Goal: Check status: Check status

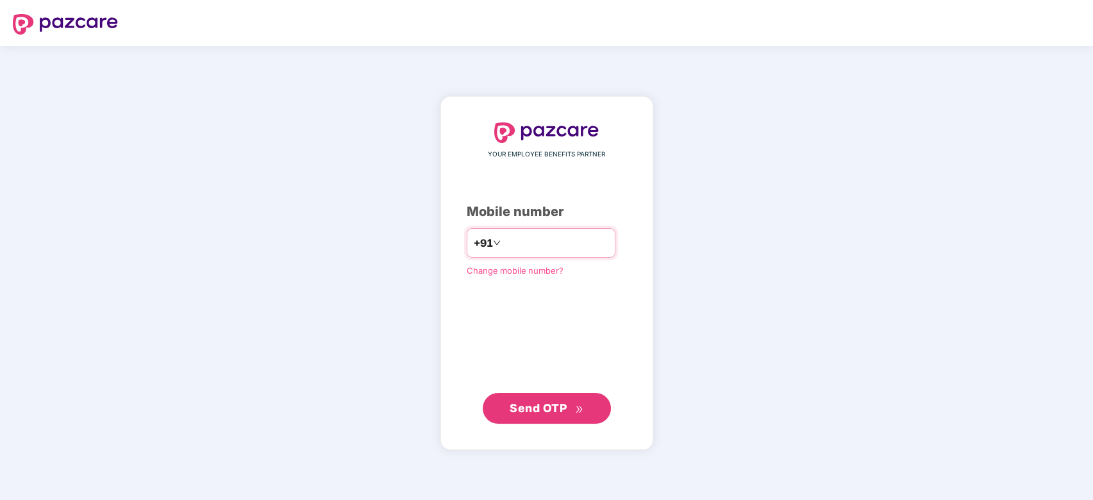
type input "**********"
click at [552, 403] on span "Send OTP" at bounding box center [538, 407] width 57 height 13
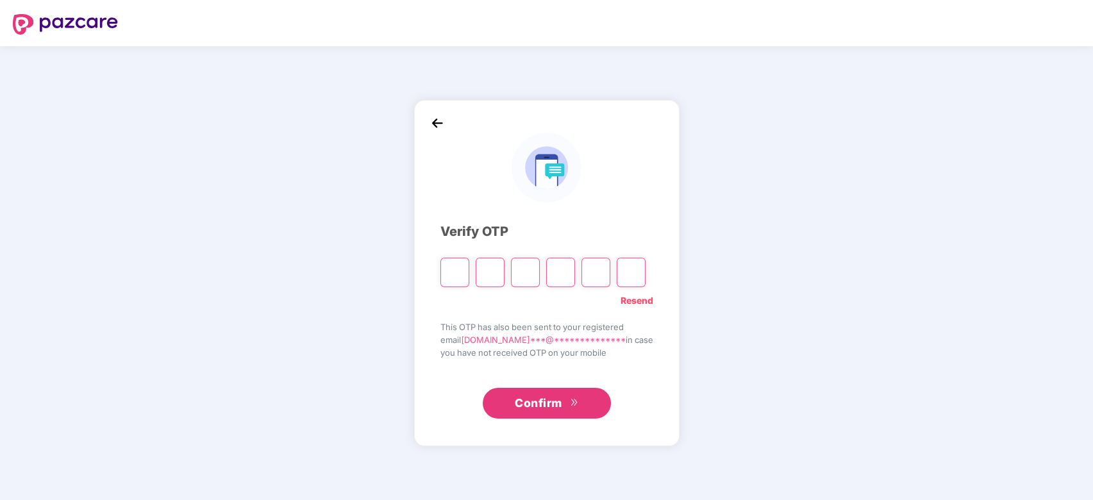
type input "*"
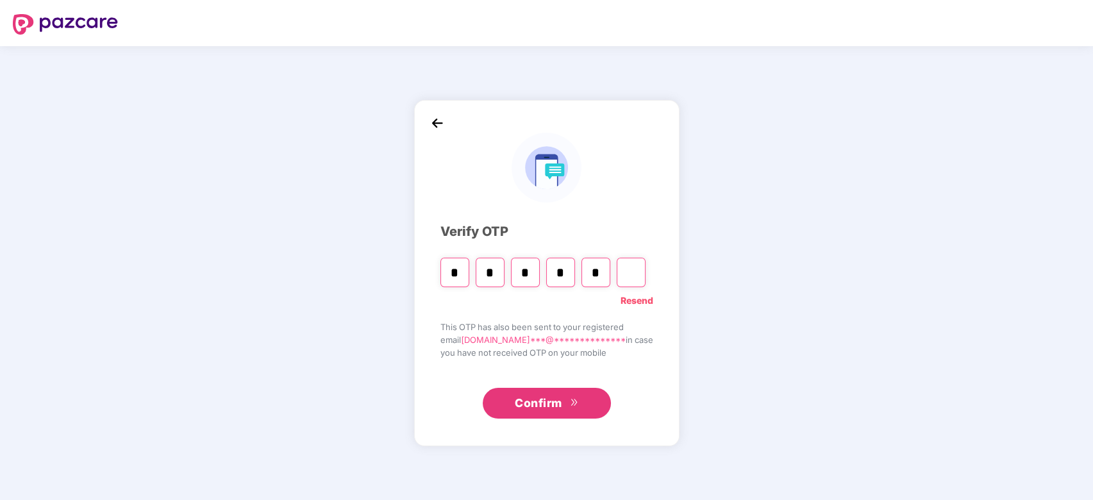
type input "*"
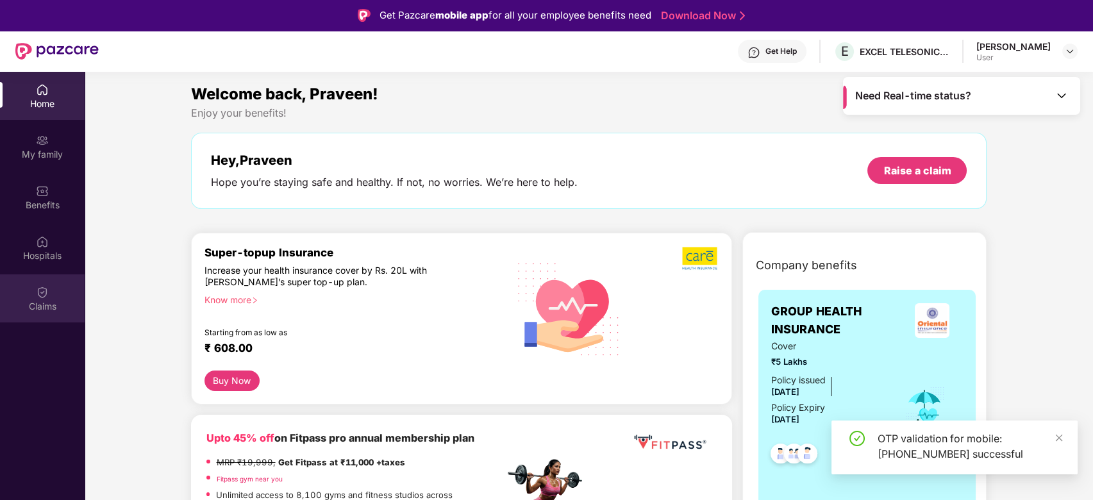
click at [46, 300] on div "Claims" at bounding box center [42, 306] width 85 height 13
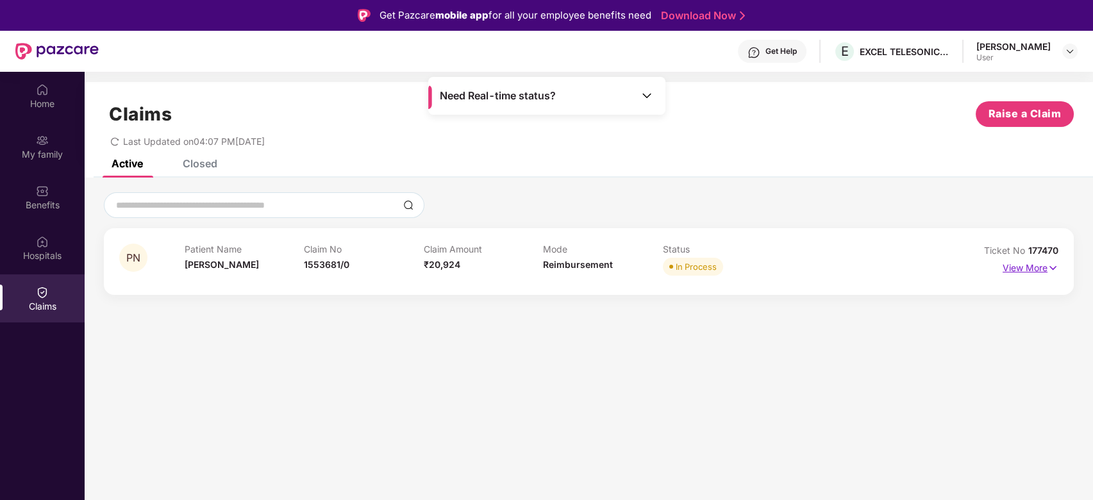
click at [1051, 268] on img at bounding box center [1052, 268] width 11 height 14
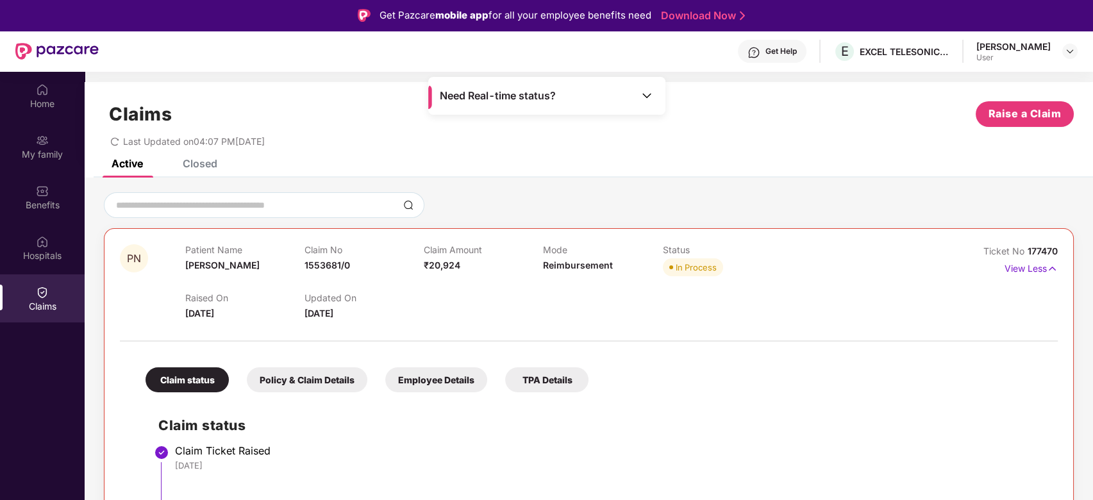
scroll to position [72, 0]
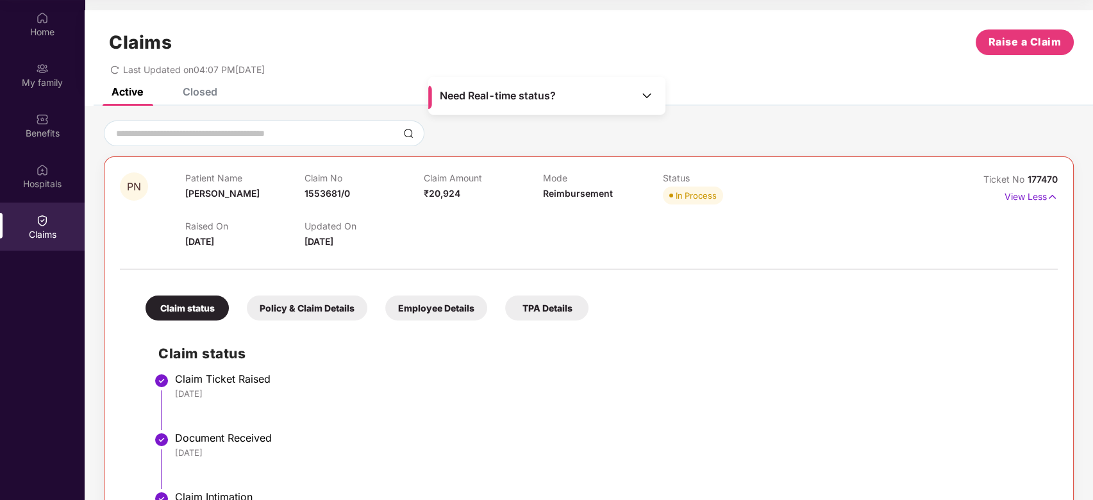
click at [955, 382] on div "Claim Ticket Raised" at bounding box center [610, 378] width 870 height 13
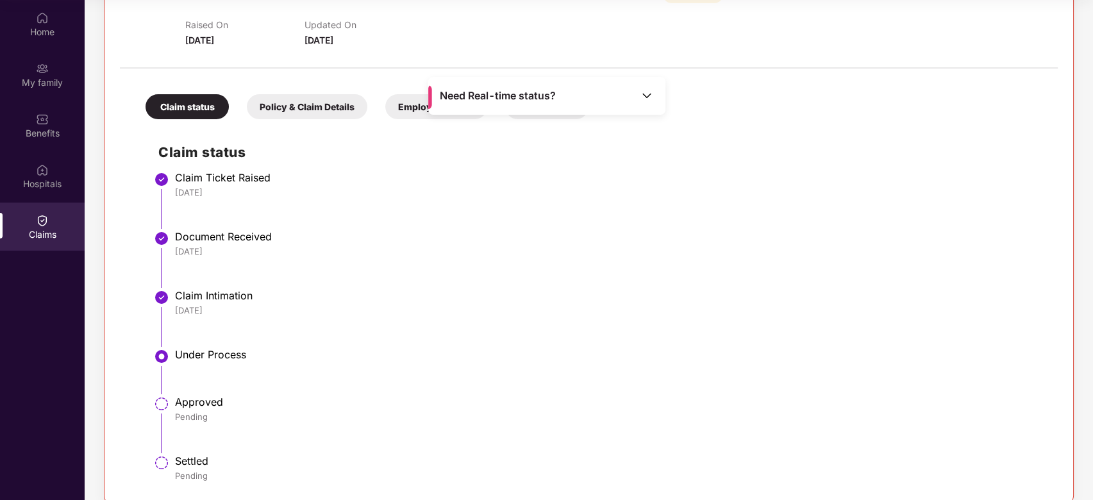
scroll to position [219, 0]
